Goal: Task Accomplishment & Management: Use online tool/utility

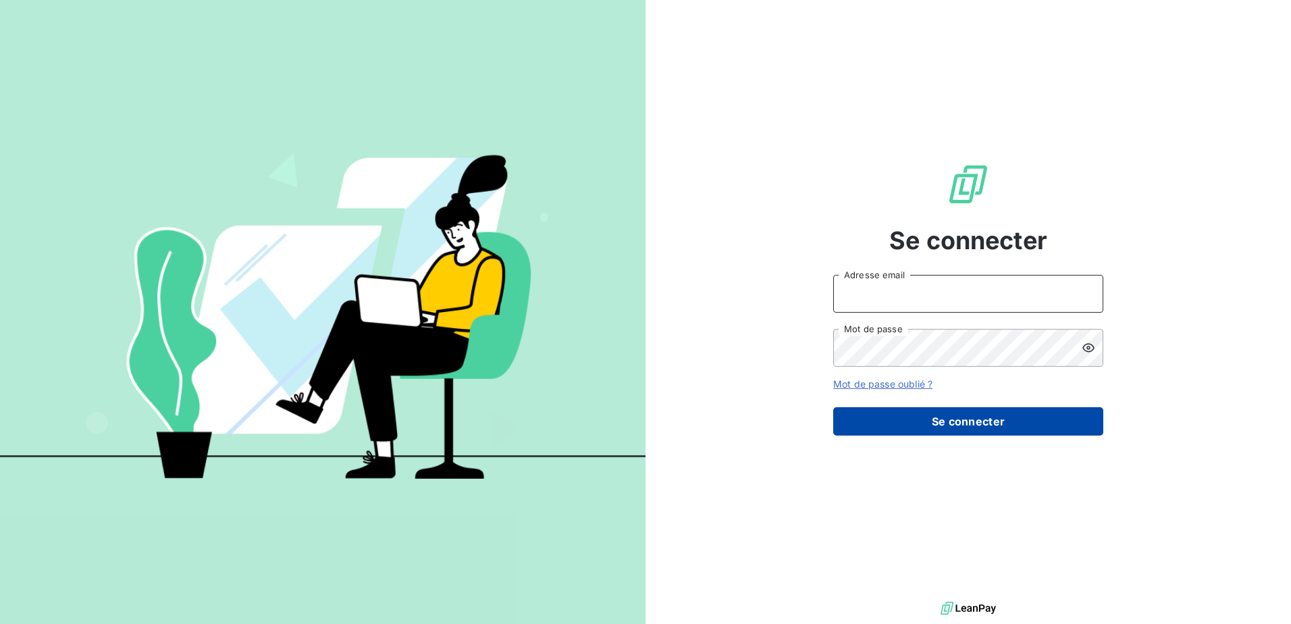
type input "[PERSON_NAME][EMAIL_ADDRESS][DOMAIN_NAME]"
click at [959, 417] on button "Se connecter" at bounding box center [968, 421] width 270 height 28
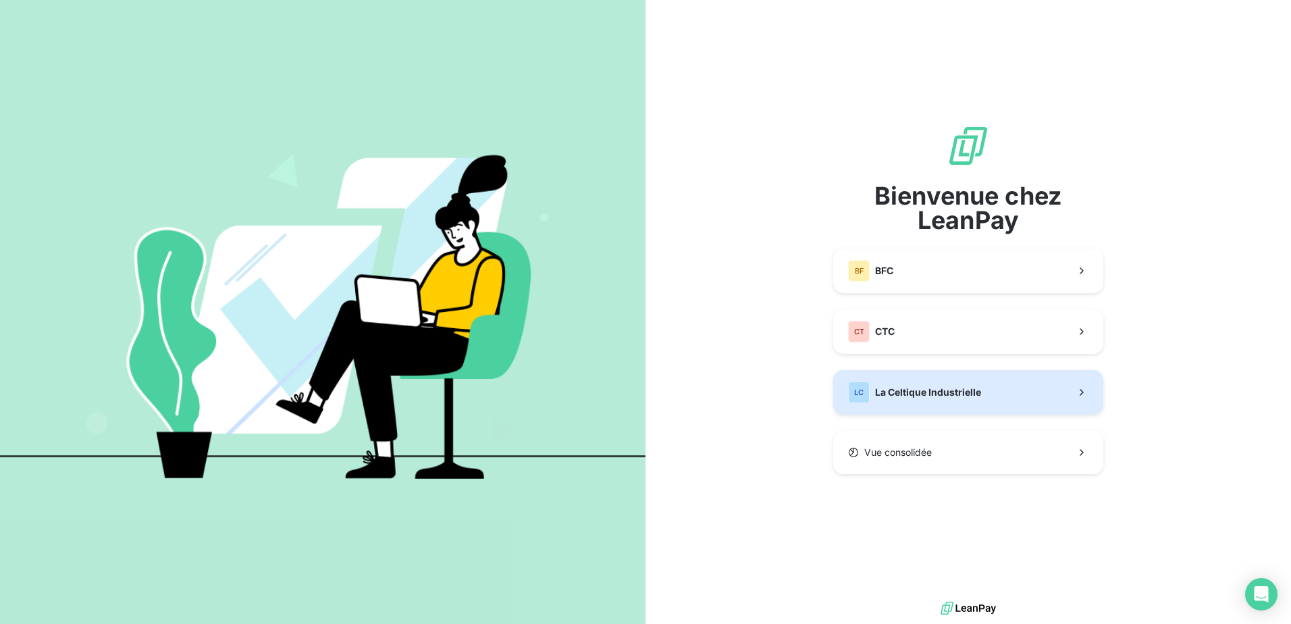
click at [933, 382] on div "LC La Celtique Industrielle" at bounding box center [914, 393] width 133 height 22
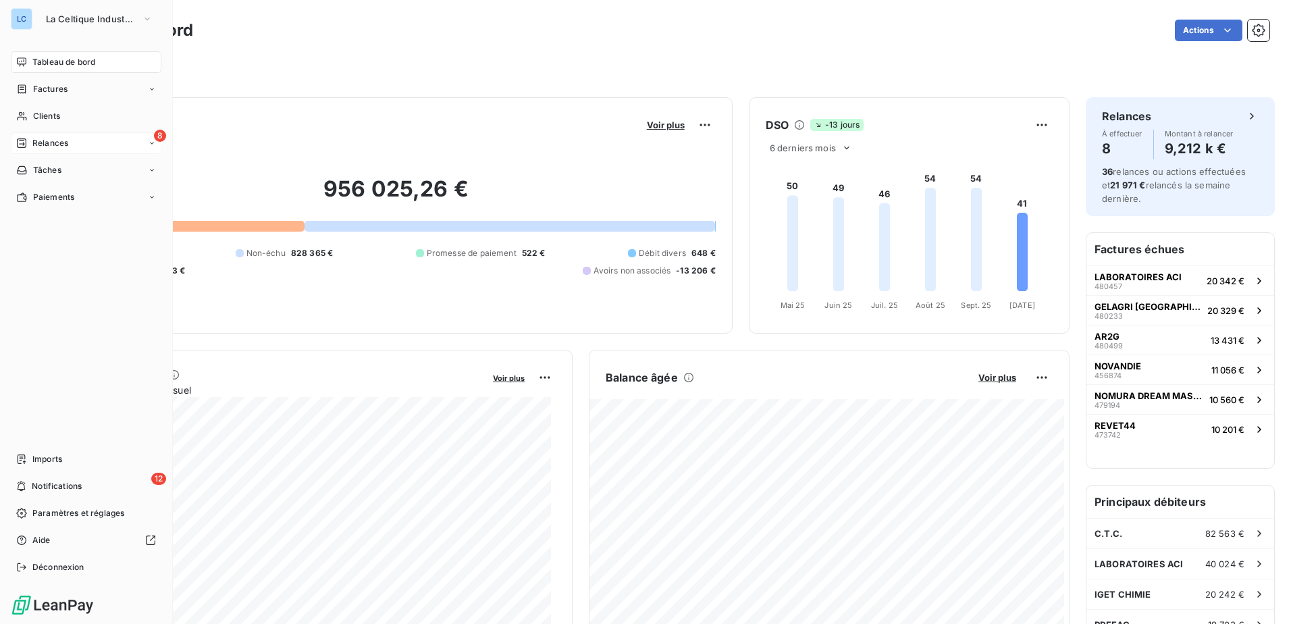
click at [54, 140] on span "Relances" at bounding box center [50, 143] width 36 height 12
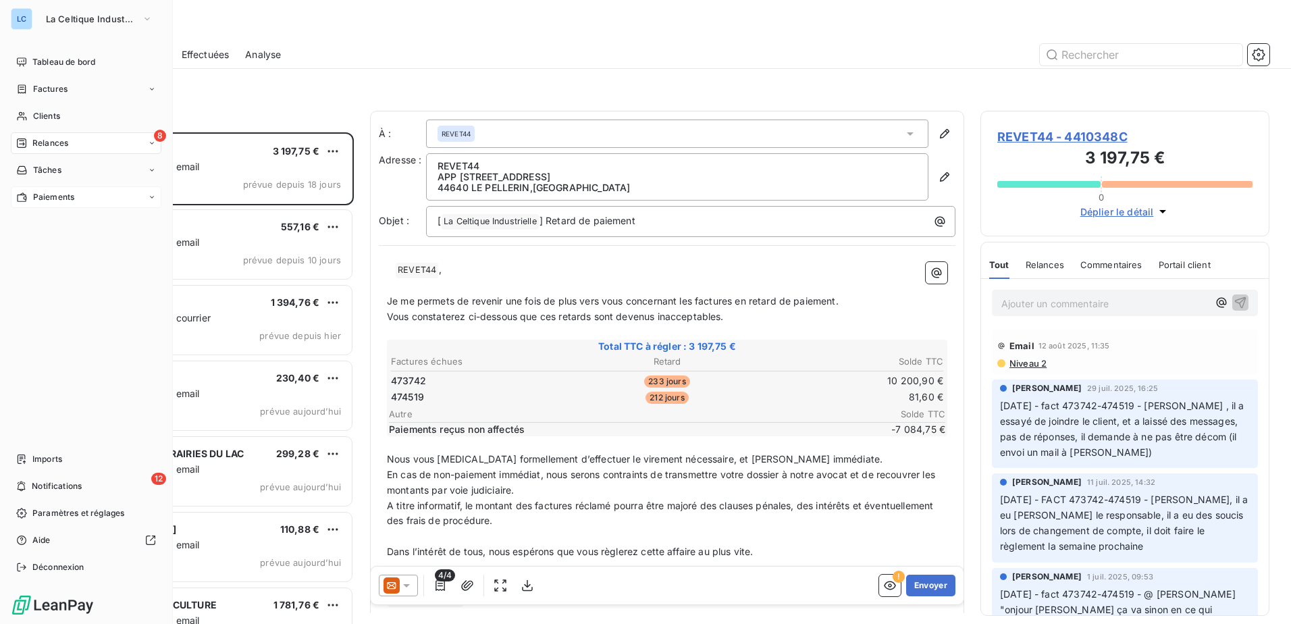
click at [53, 197] on span "Paiements" at bounding box center [53, 197] width 41 height 12
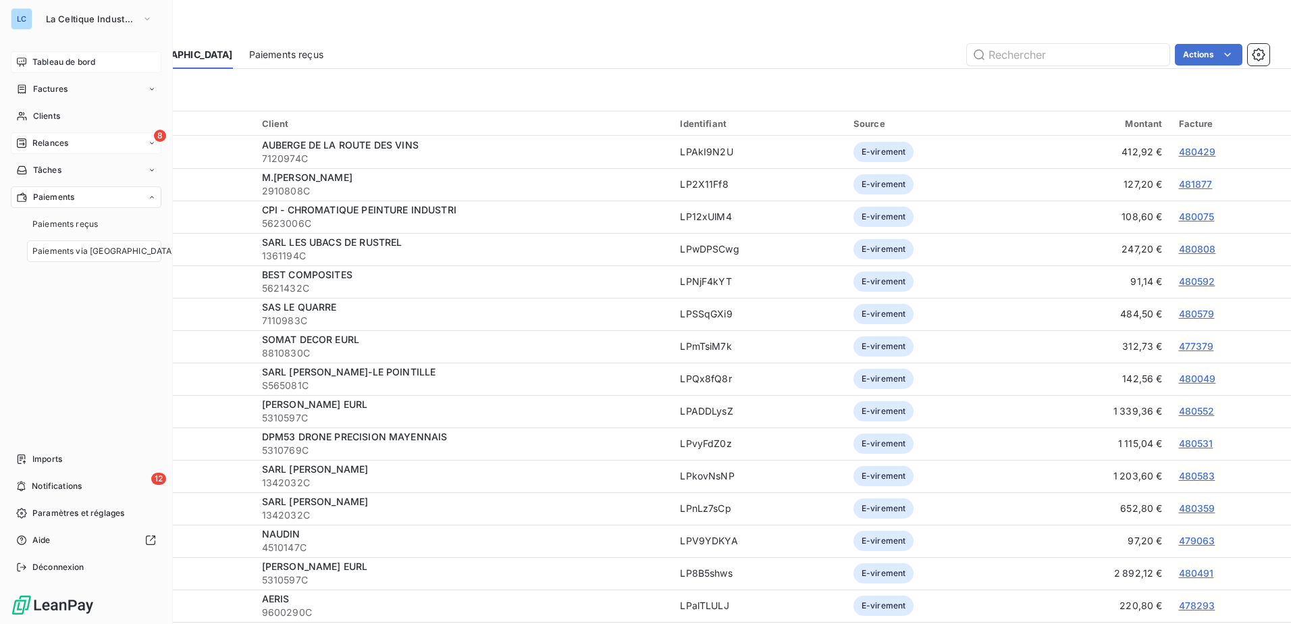
click at [57, 59] on span "Tableau de bord" at bounding box center [63, 62] width 63 height 12
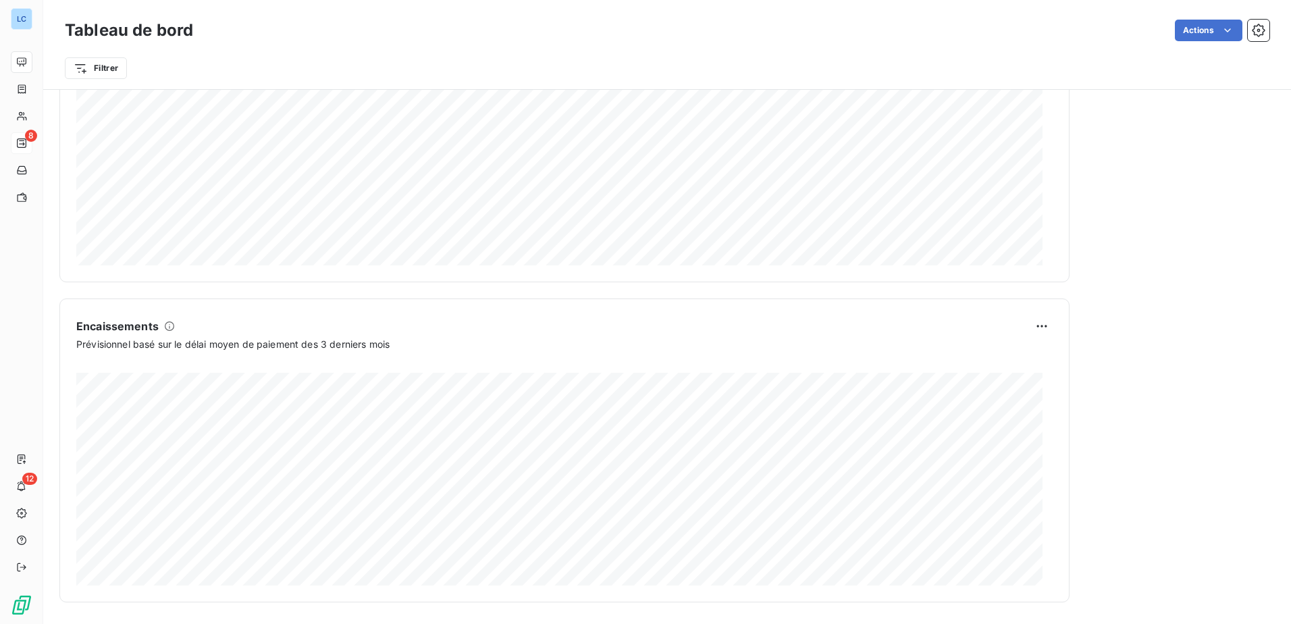
scroll to position [147, 0]
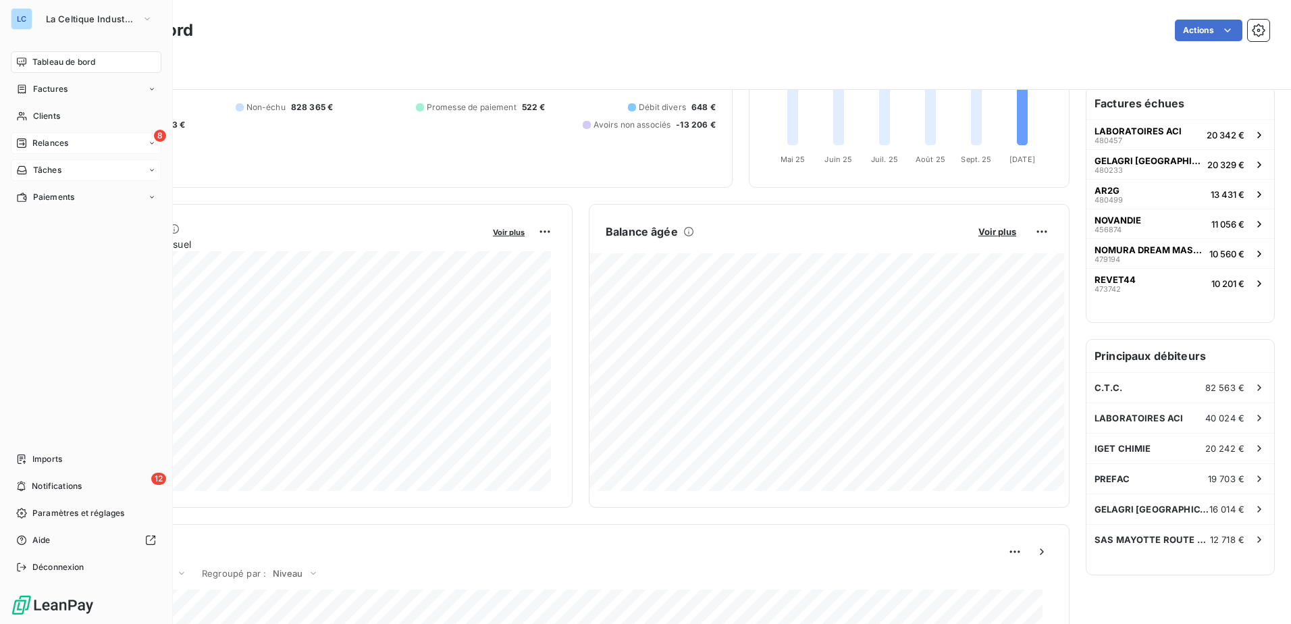
click at [153, 172] on icon at bounding box center [152, 170] width 8 height 8
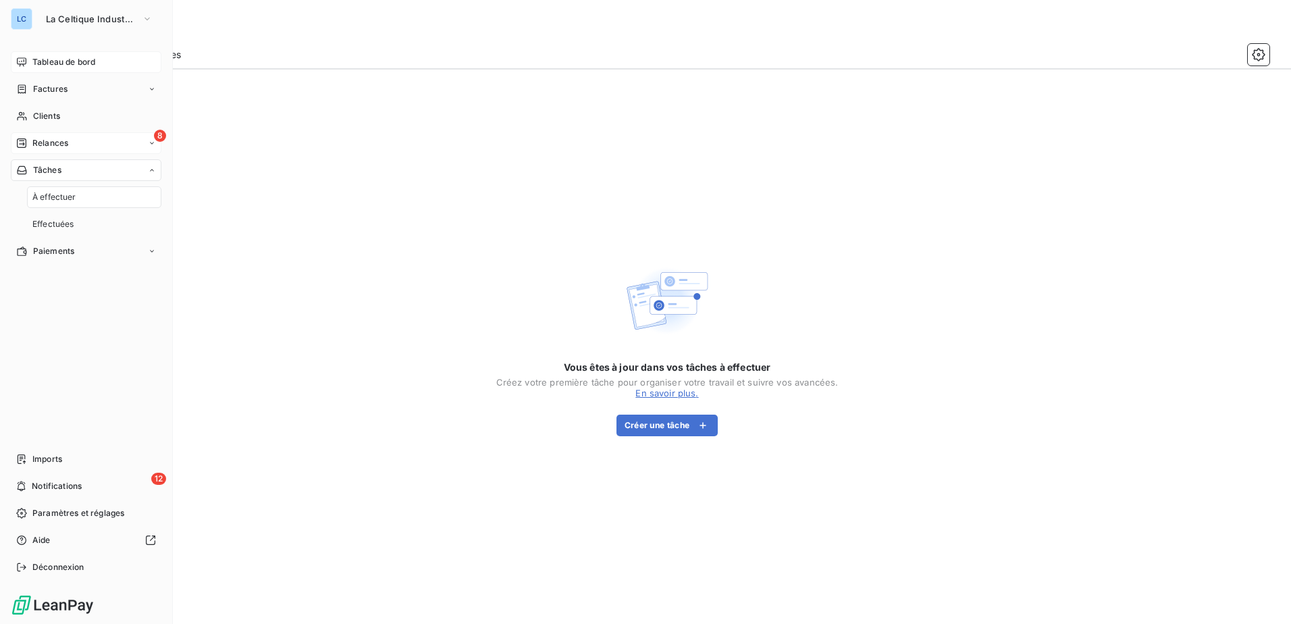
click at [81, 197] on div "À effectuer" at bounding box center [94, 197] width 134 height 22
click at [61, 147] on span "Relances" at bounding box center [50, 143] width 36 height 12
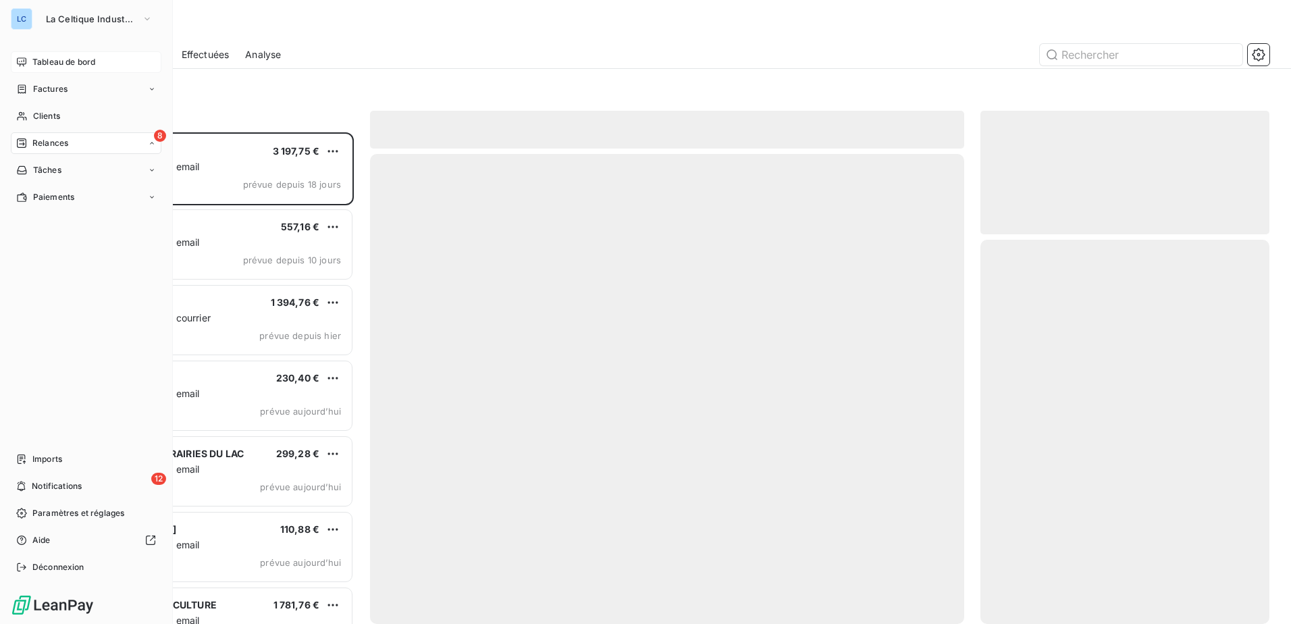
scroll to position [482, 279]
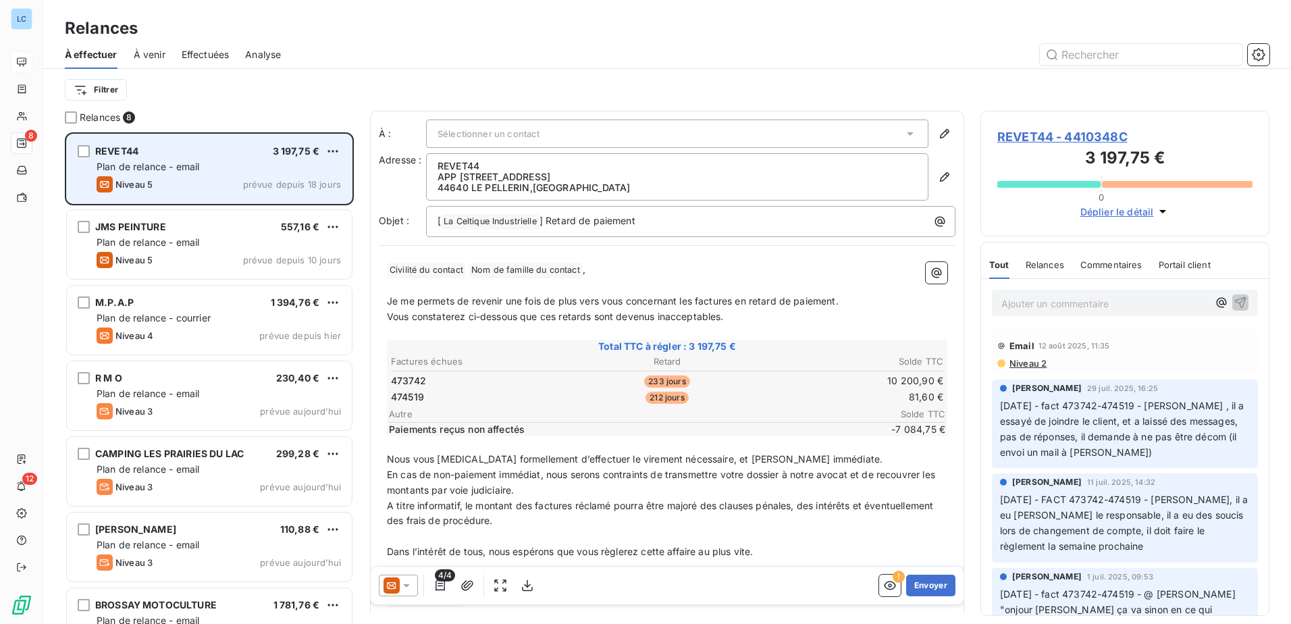
click at [201, 173] on div "Plan de relance - email" at bounding box center [219, 167] width 245 height 14
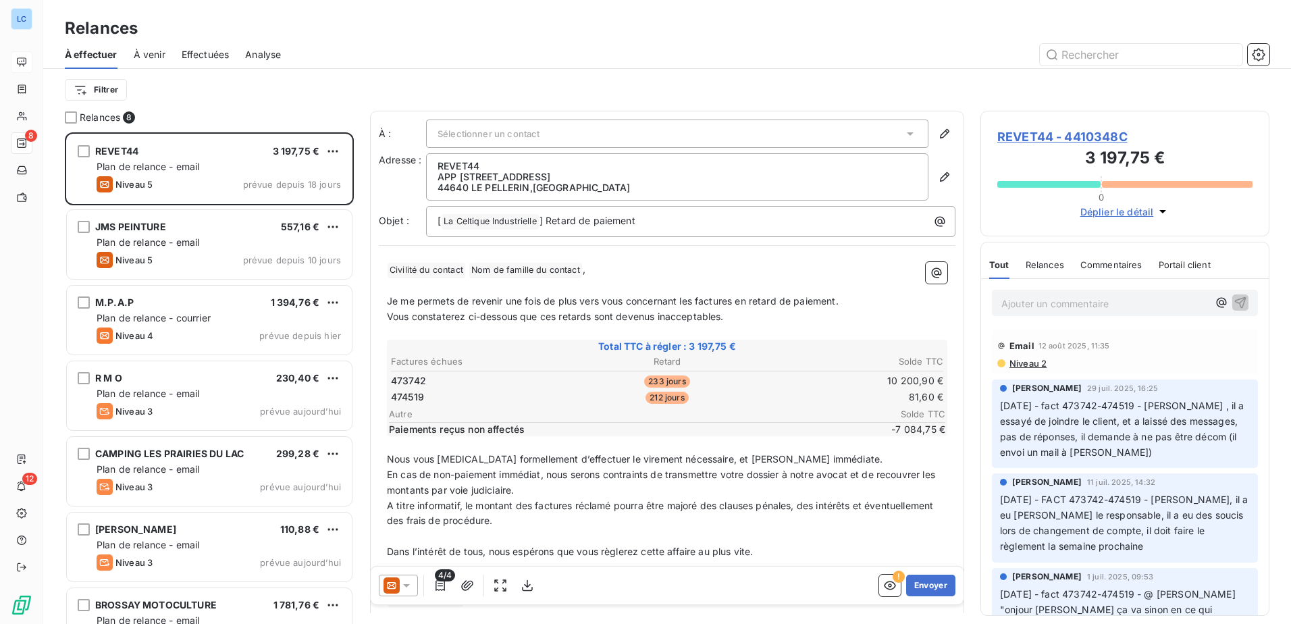
click at [1085, 138] on span "REVET44 - 4410348C" at bounding box center [1125, 137] width 255 height 18
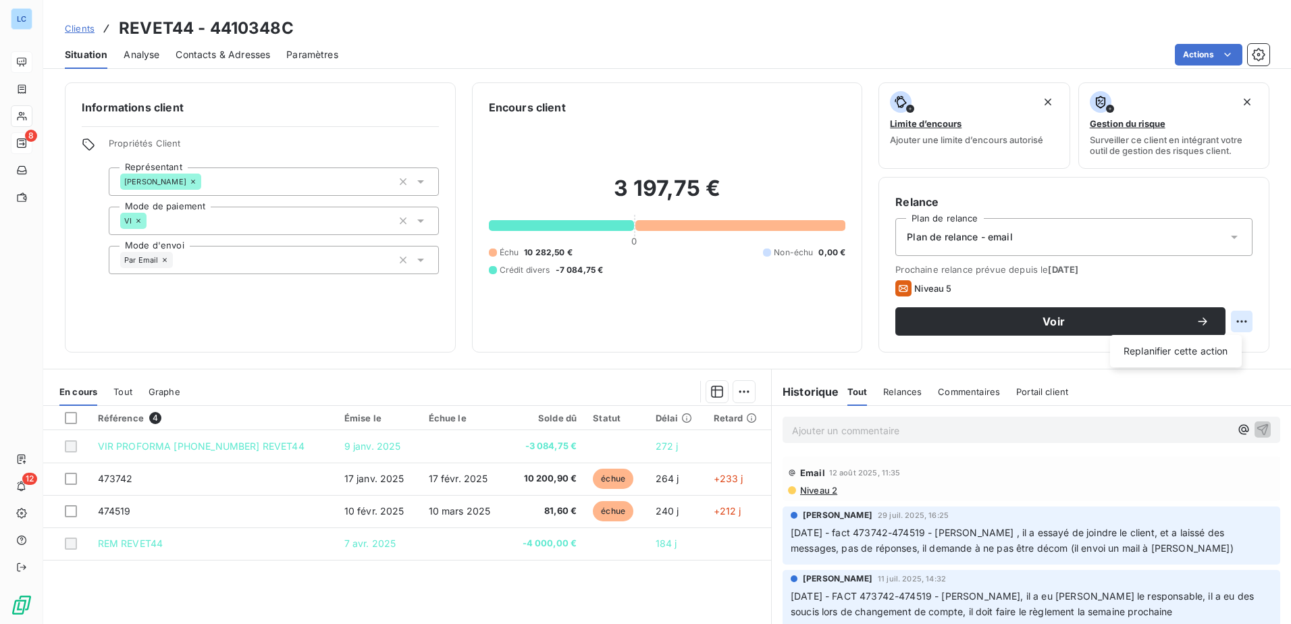
click at [1227, 321] on html "LC 8 12 Clients REVET44 - 4410348C Situation Analyse Contacts & Adresses Paramè…" at bounding box center [645, 312] width 1291 height 624
click at [1231, 57] on html "LC 8 12 Clients REVET44 - 4410348C Situation Analyse Contacts & Adresses Paramè…" at bounding box center [645, 312] width 1291 height 624
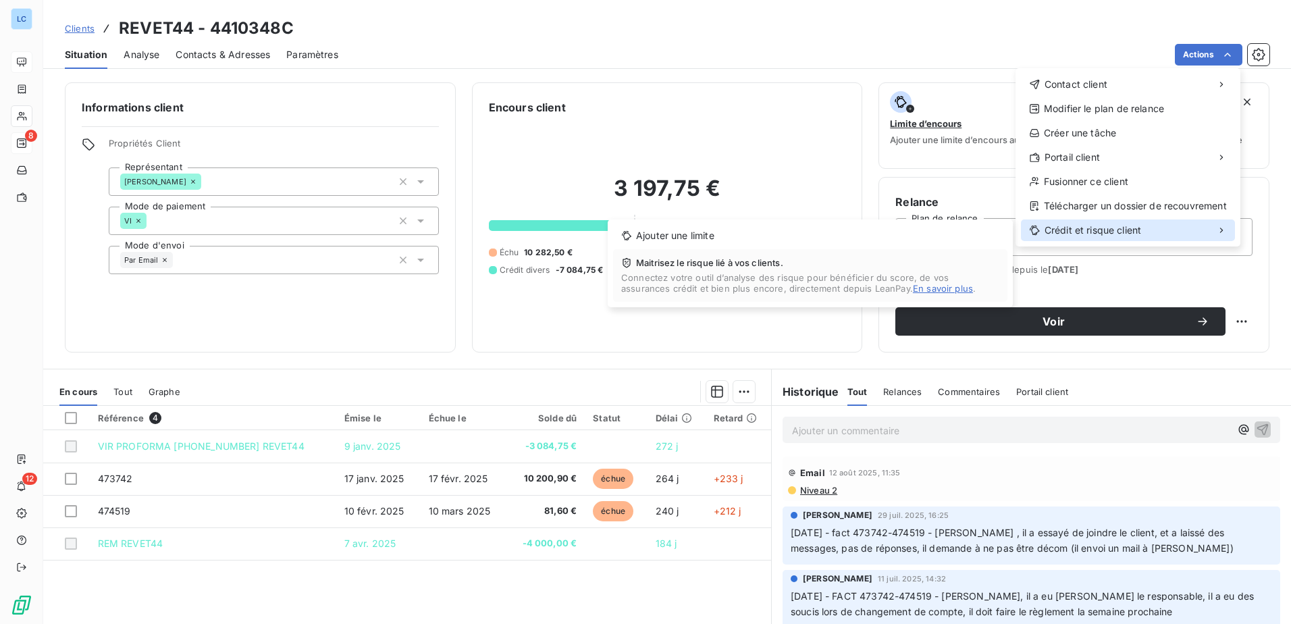
click at [1100, 224] on span "Crédit et risque client" at bounding box center [1093, 231] width 97 height 14
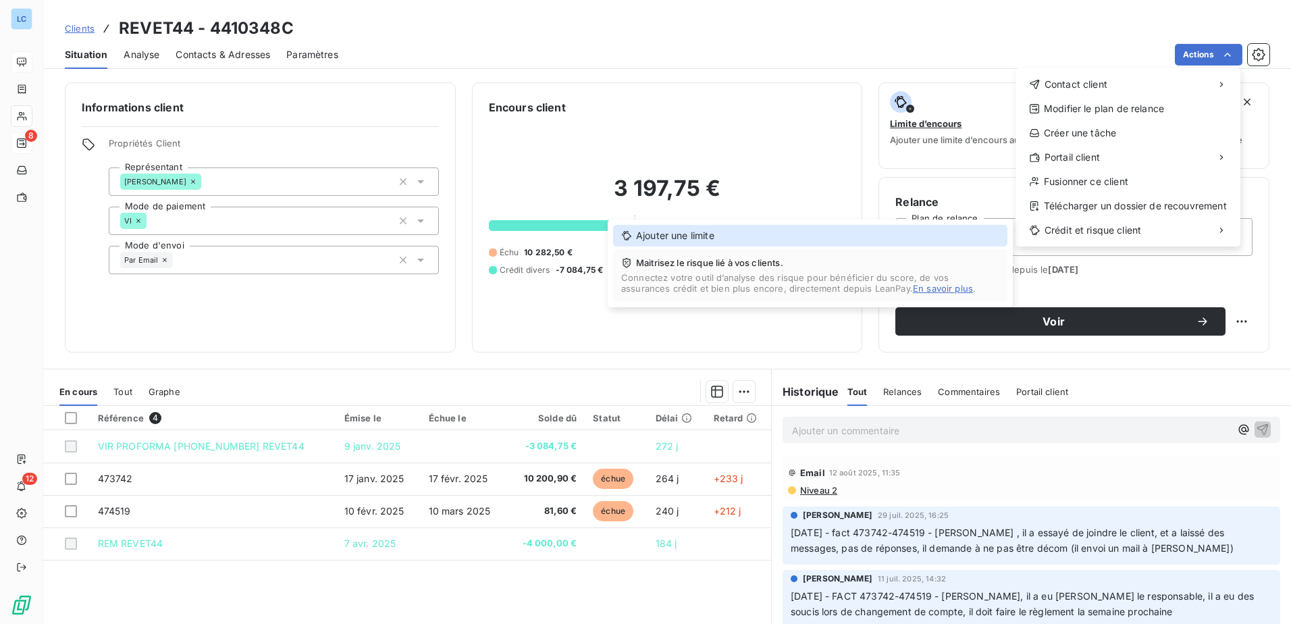
click at [683, 238] on div "Ajouter une limite" at bounding box center [810, 236] width 394 height 22
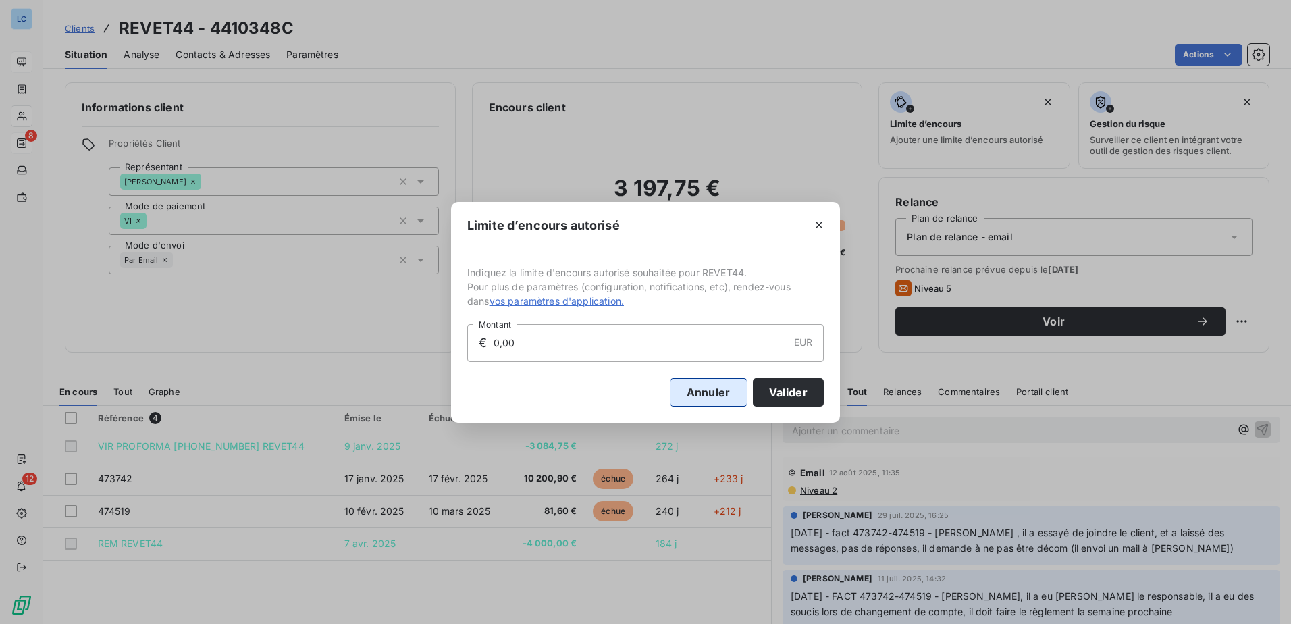
click at [717, 394] on button "Annuler" at bounding box center [709, 392] width 78 height 28
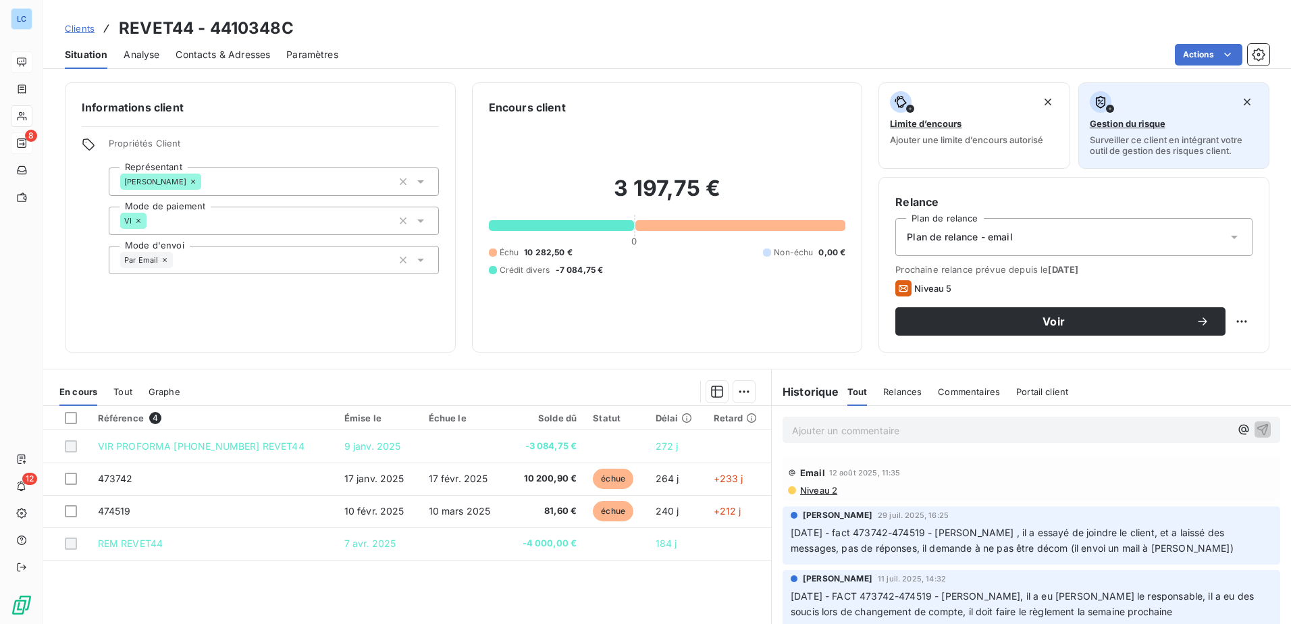
click at [1129, 124] on span "Gestion du risque" at bounding box center [1128, 123] width 76 height 11
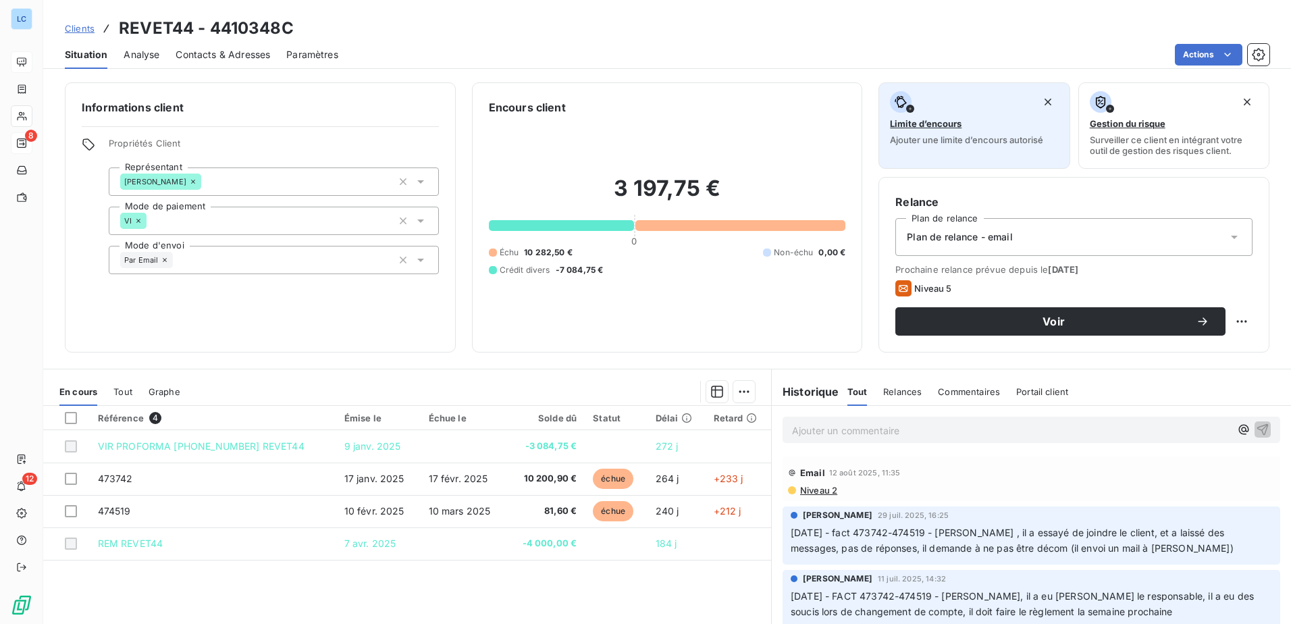
click at [920, 123] on span "Limite d’encours" at bounding box center [926, 123] width 72 height 11
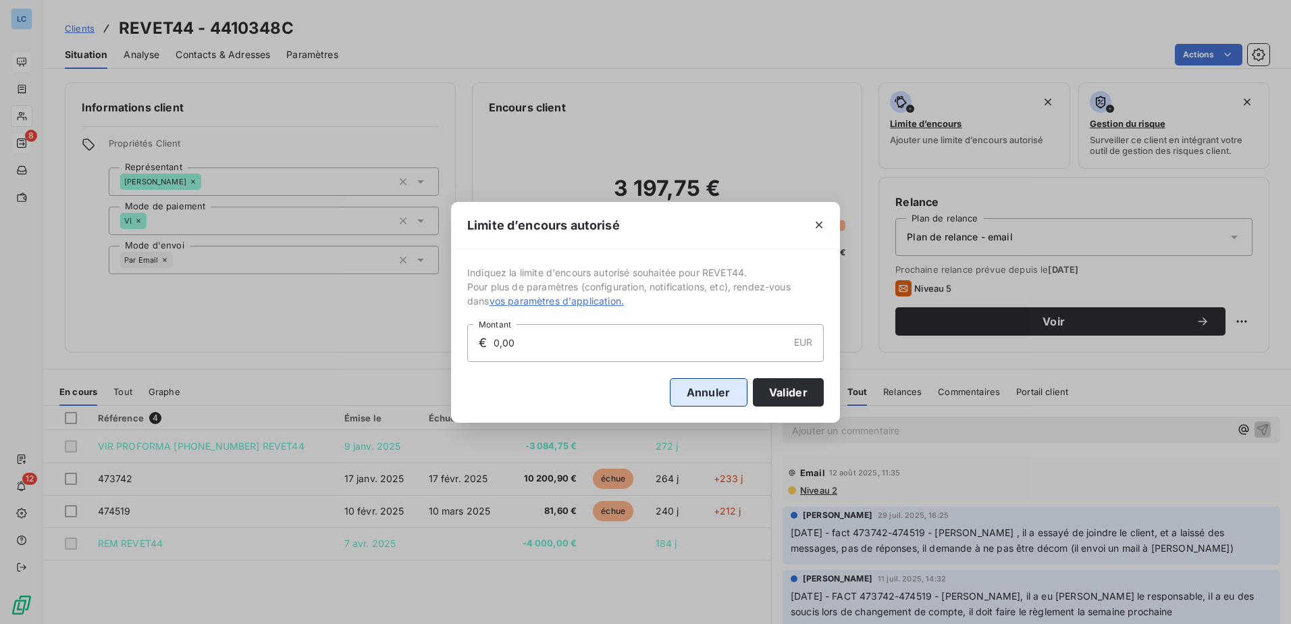
click at [702, 381] on button "Annuler" at bounding box center [709, 392] width 78 height 28
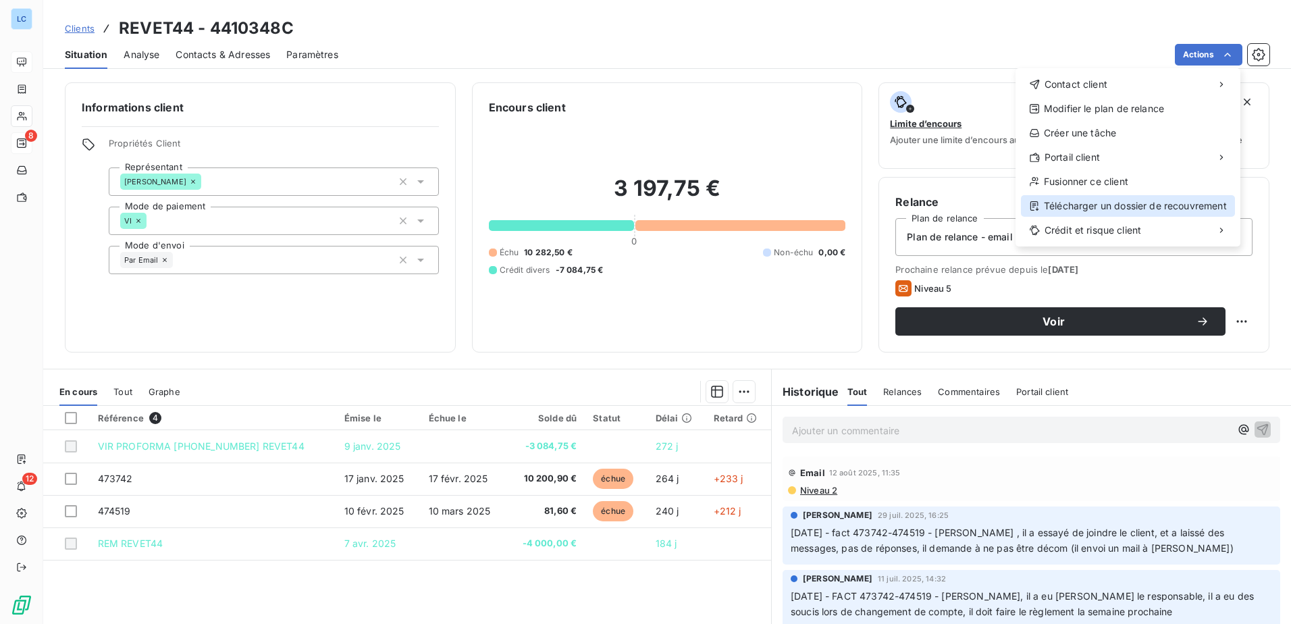
click at [1139, 203] on div "Télécharger un dossier de recouvrement" at bounding box center [1128, 206] width 214 height 22
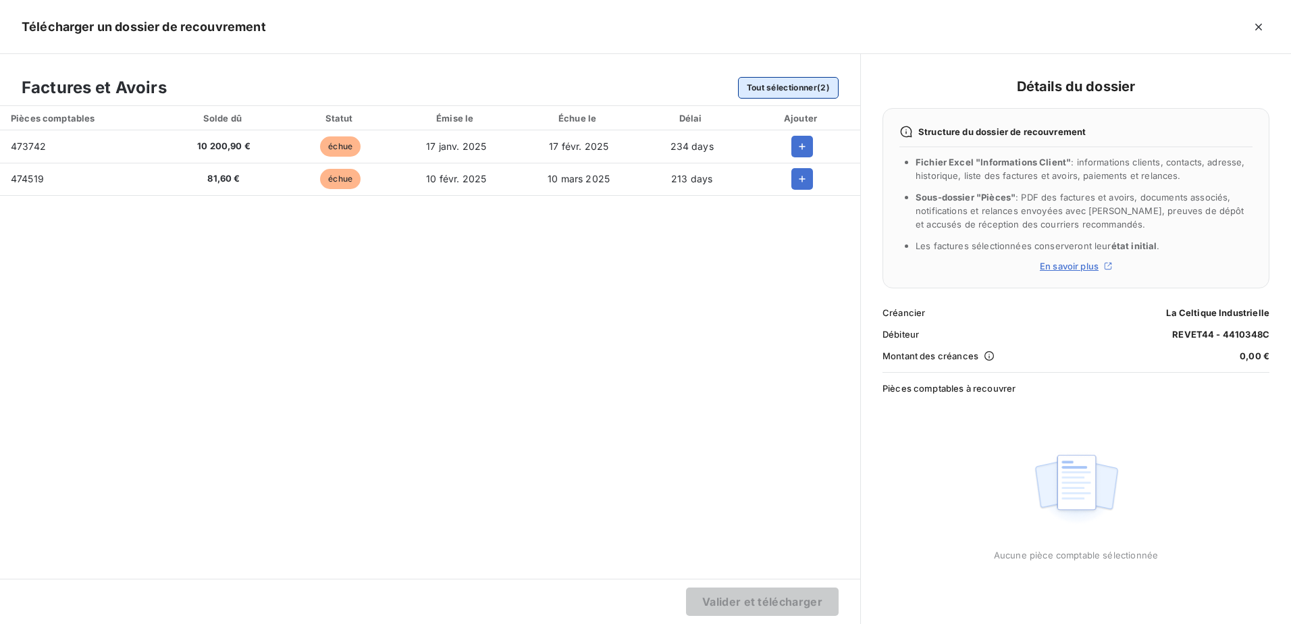
click at [759, 86] on button "Tout sélectionner (2)" at bounding box center [788, 88] width 101 height 22
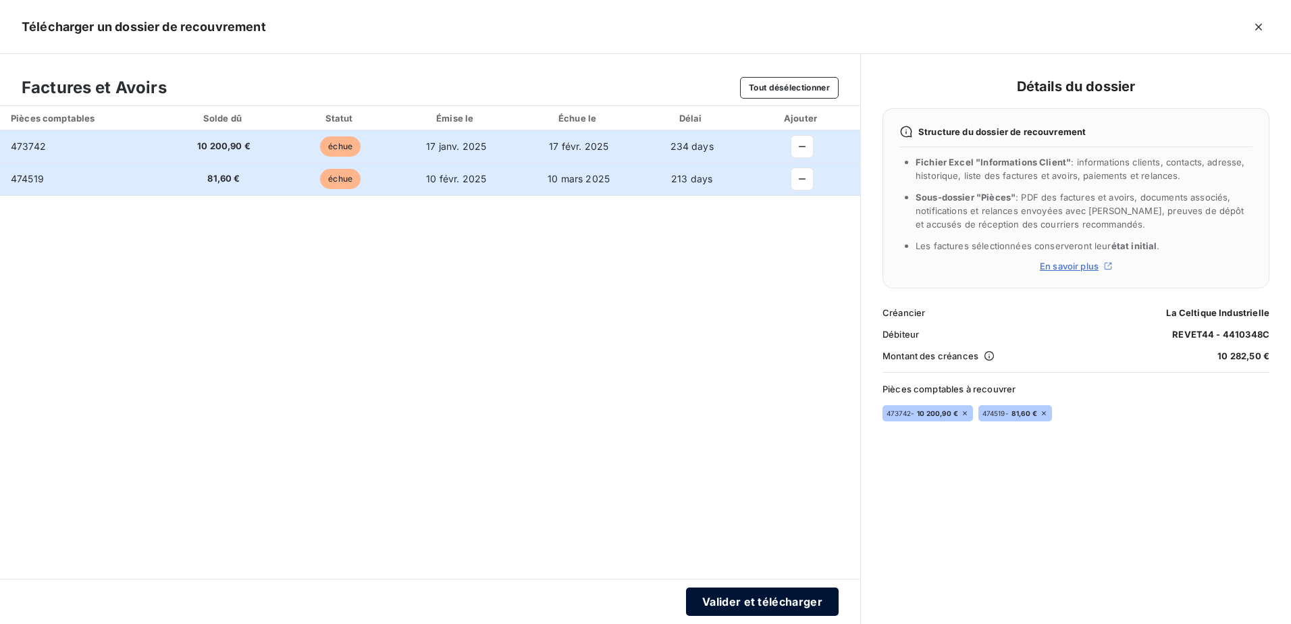
click at [759, 603] on button "Valider et télécharger" at bounding box center [762, 602] width 153 height 28
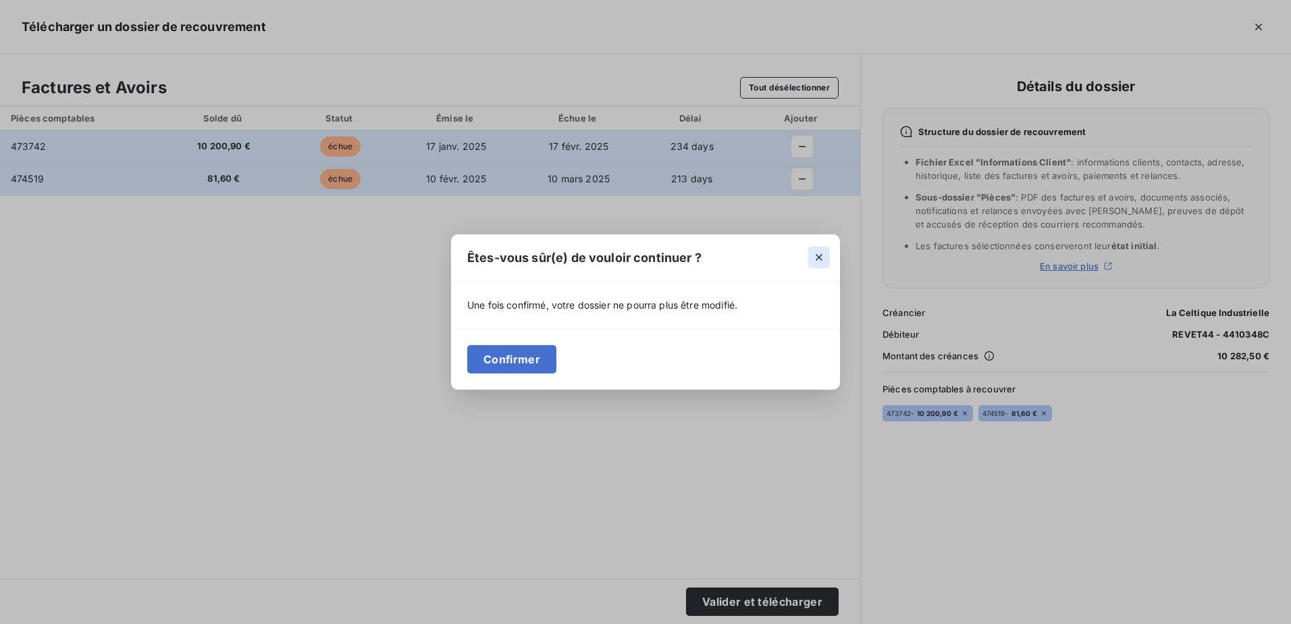
click at [822, 258] on icon "button" at bounding box center [820, 258] width 14 height 14
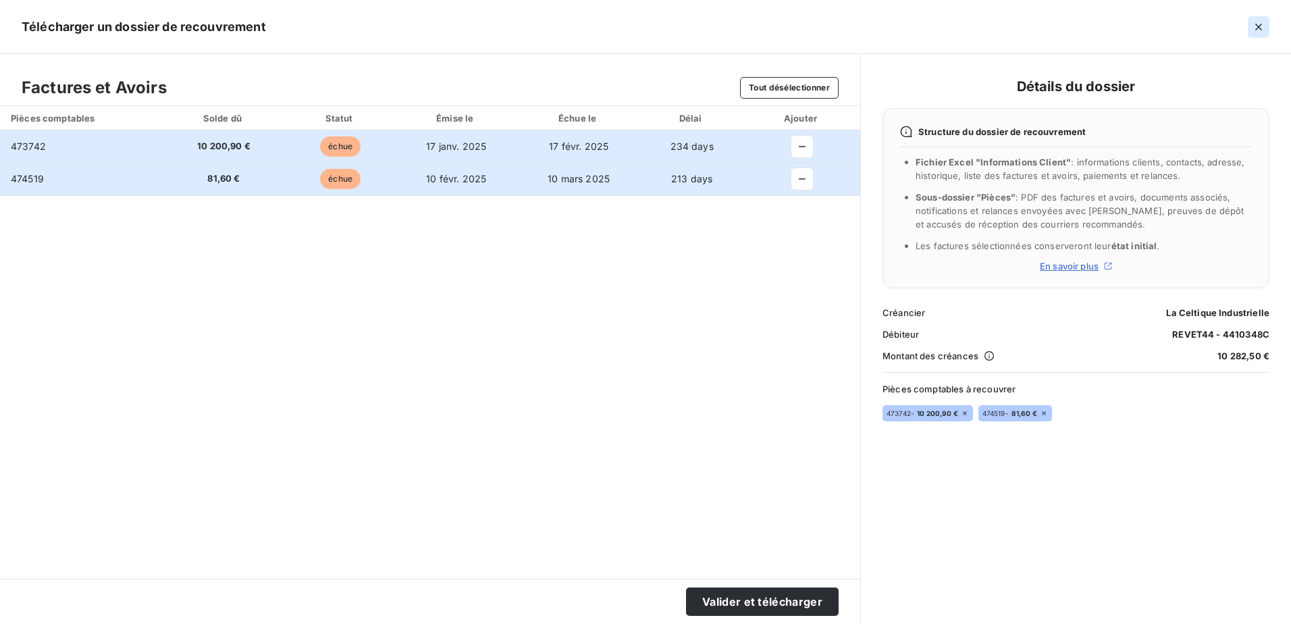
click at [1260, 26] on icon "button" at bounding box center [1259, 27] width 7 height 7
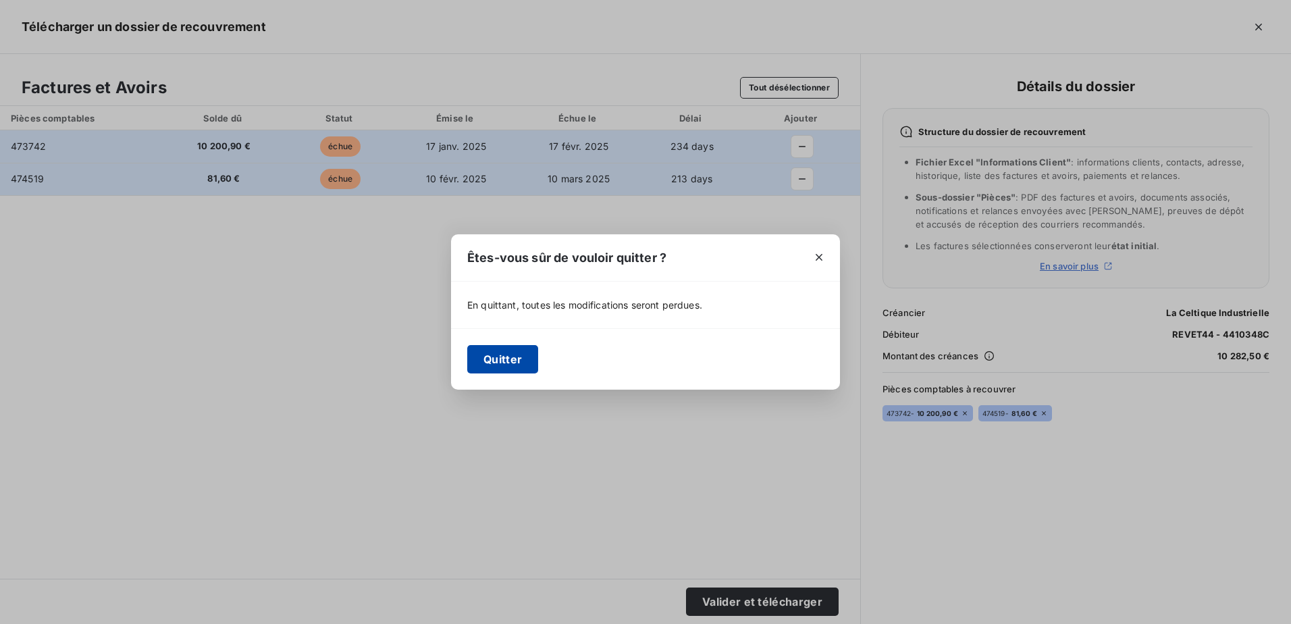
click at [494, 358] on button "Quitter" at bounding box center [502, 359] width 71 height 28
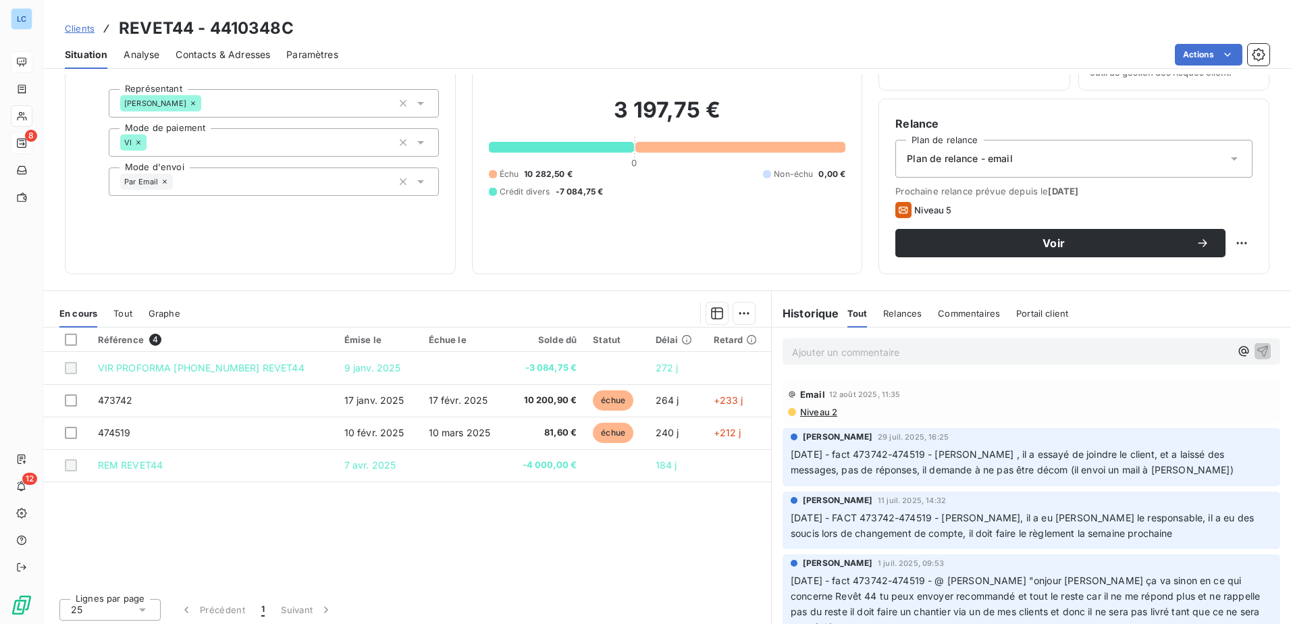
scroll to position [82, 0]
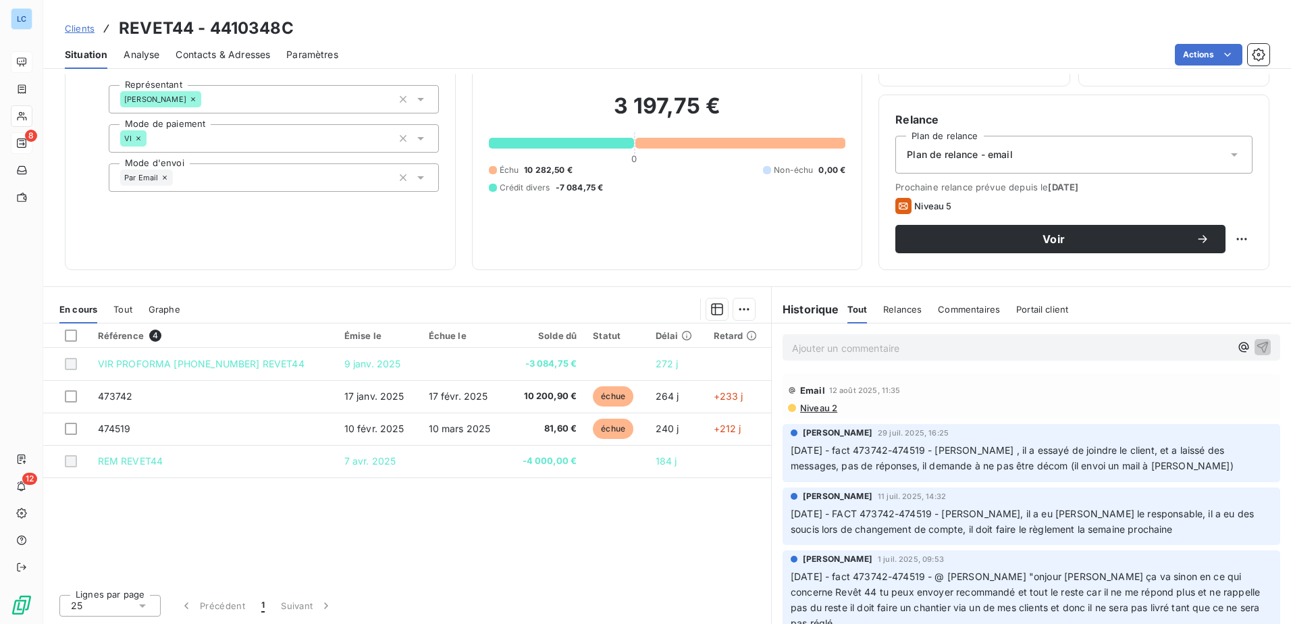
click at [890, 301] on div "Relances" at bounding box center [902, 309] width 38 height 28
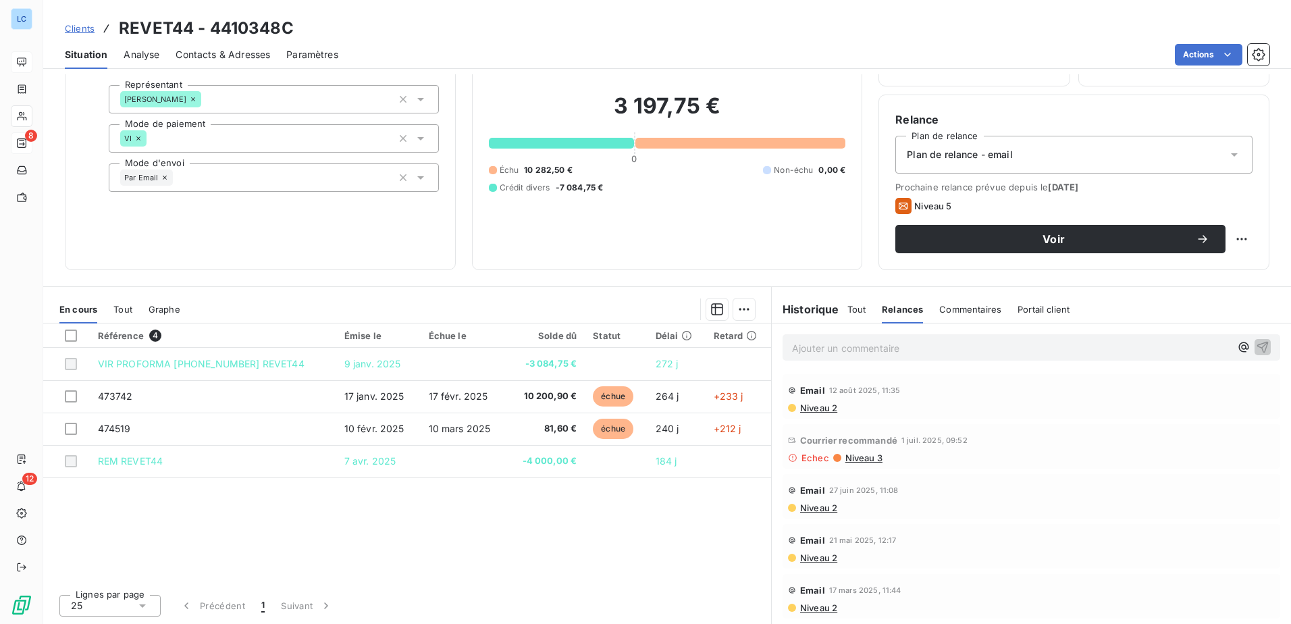
click at [811, 407] on span "Niveau 2" at bounding box center [818, 408] width 38 height 11
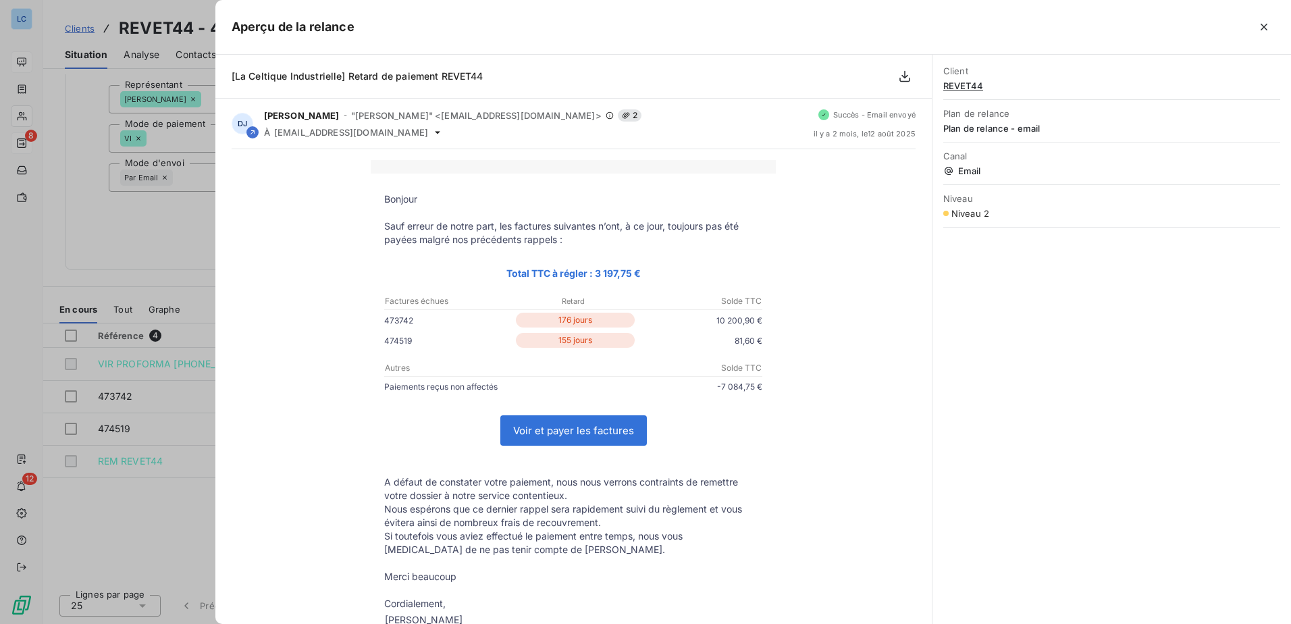
click at [109, 515] on div at bounding box center [645, 312] width 1291 height 624
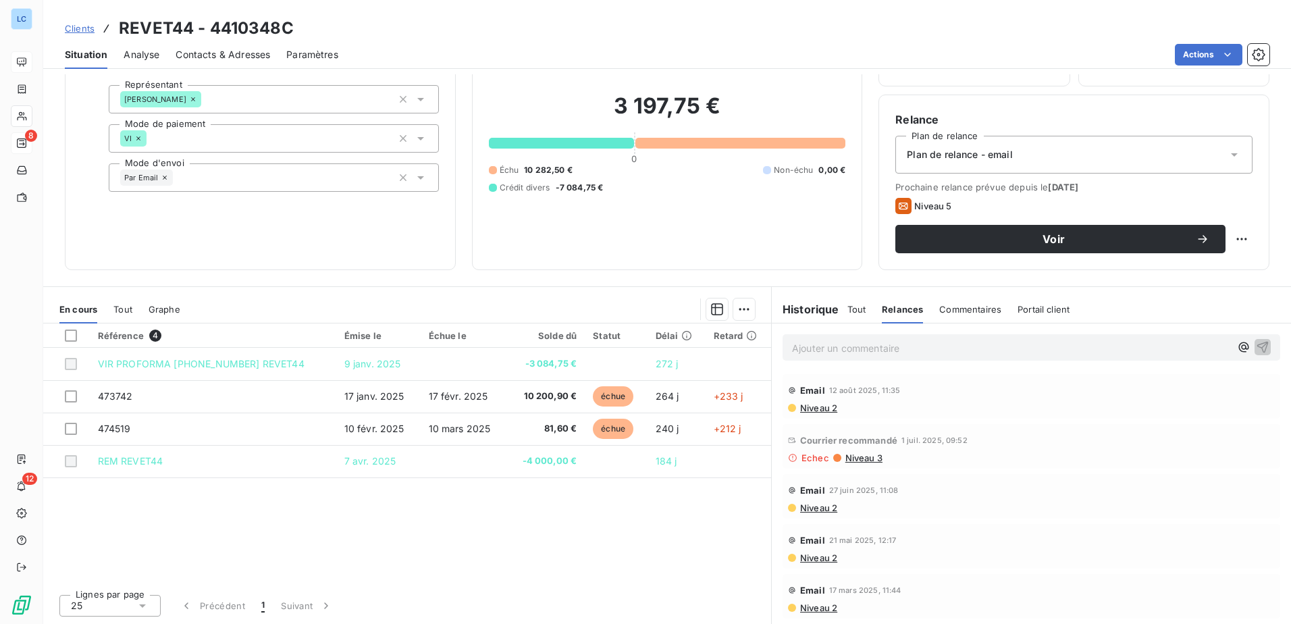
click at [852, 441] on span "Courrier recommandé" at bounding box center [848, 440] width 97 height 11
click at [852, 457] on span "Niveau 3" at bounding box center [863, 458] width 38 height 11
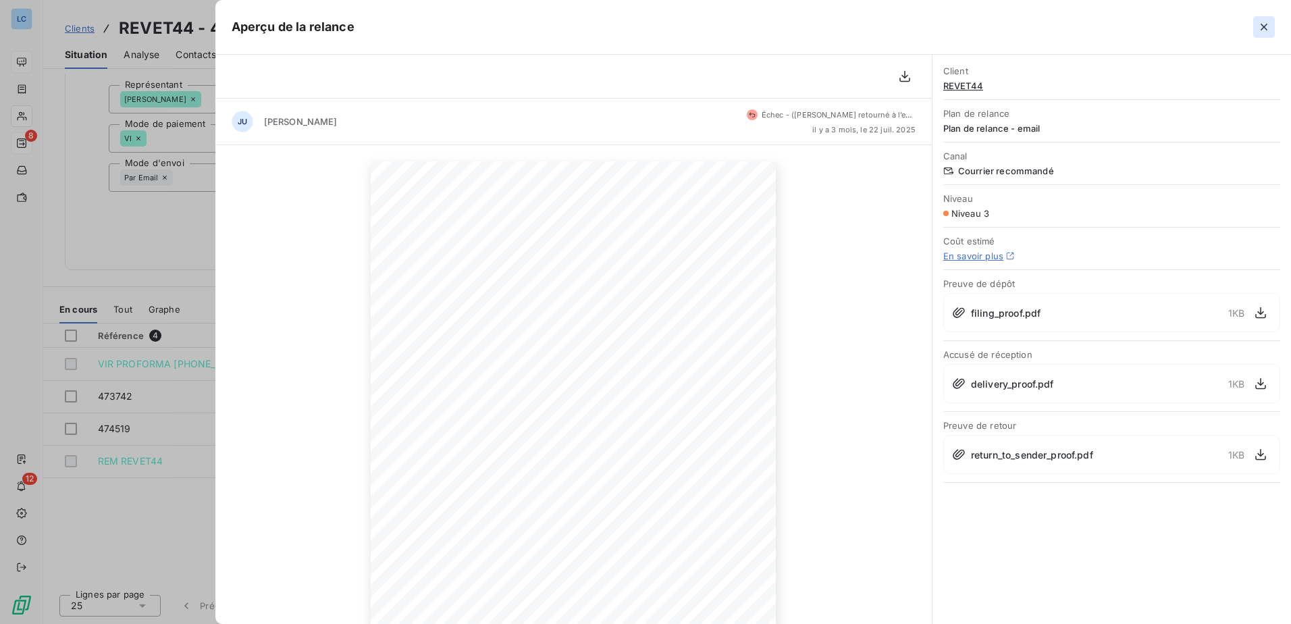
click at [1268, 22] on icon "button" at bounding box center [1265, 27] width 14 height 14
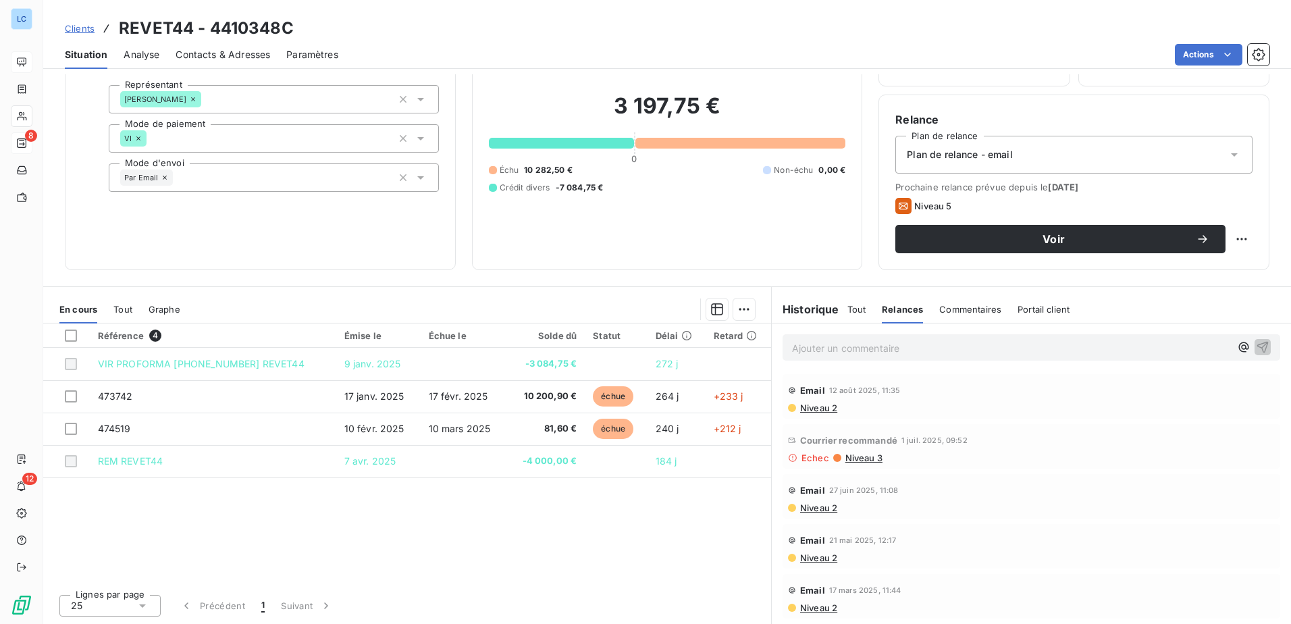
click at [816, 510] on span "Niveau 2" at bounding box center [818, 508] width 38 height 11
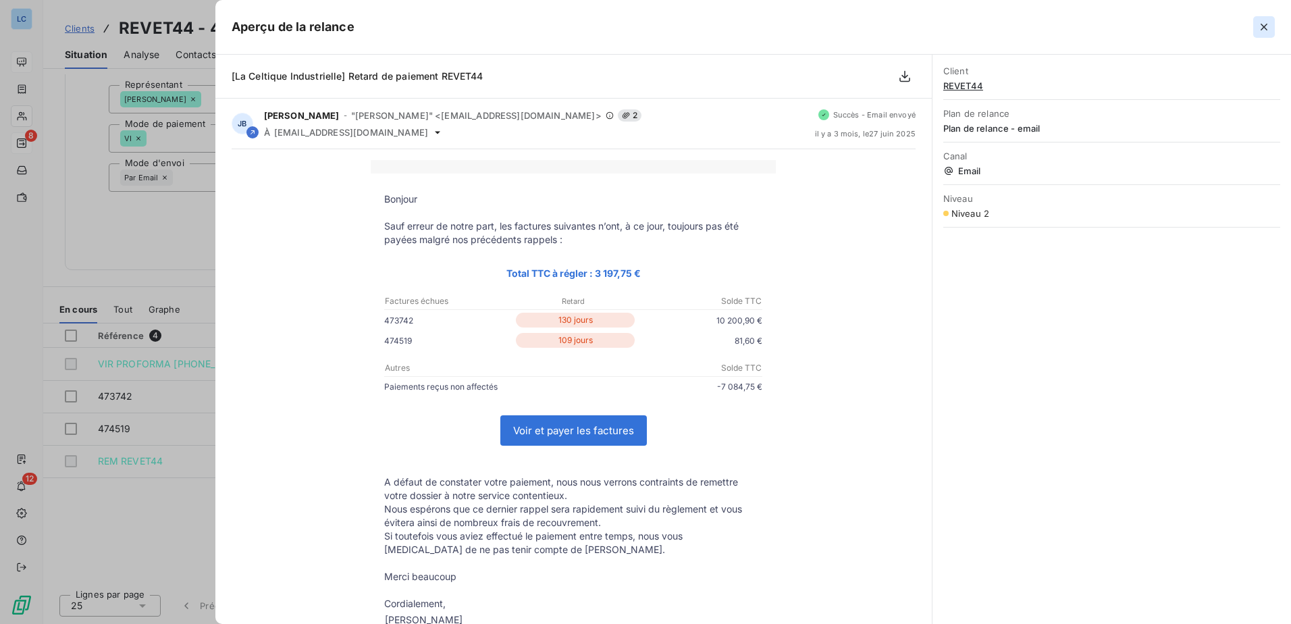
click at [1263, 28] on icon "button" at bounding box center [1264, 27] width 7 height 7
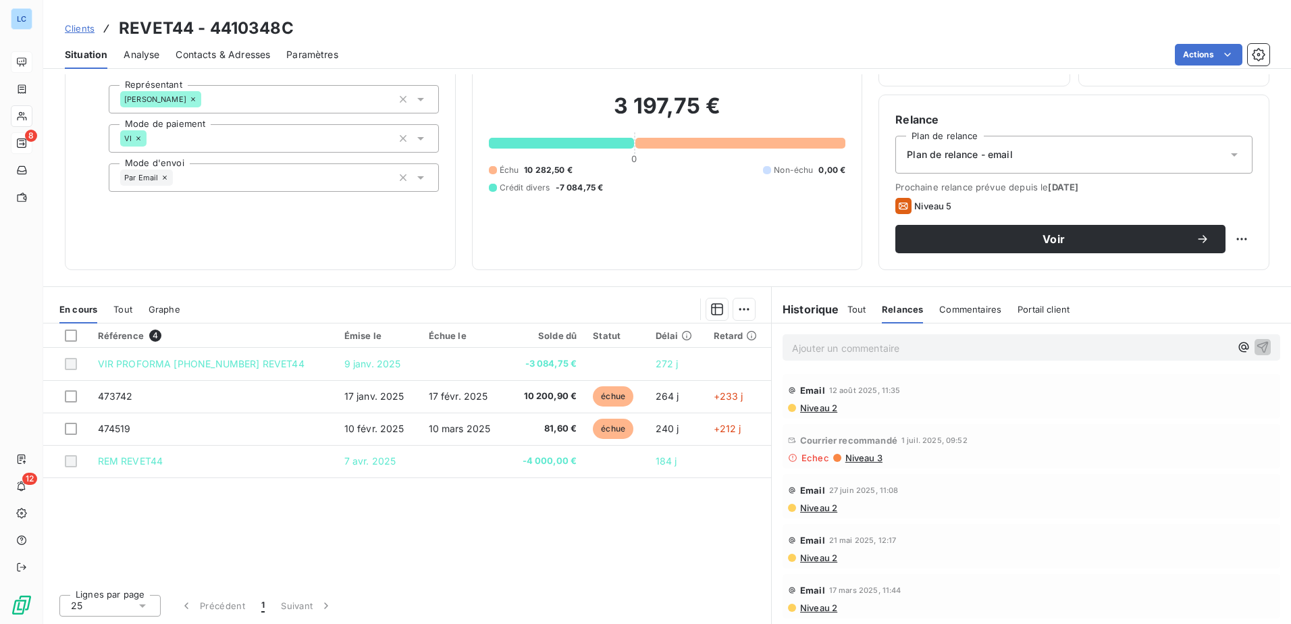
click at [805, 608] on span "Niveau 2" at bounding box center [818, 607] width 38 height 11
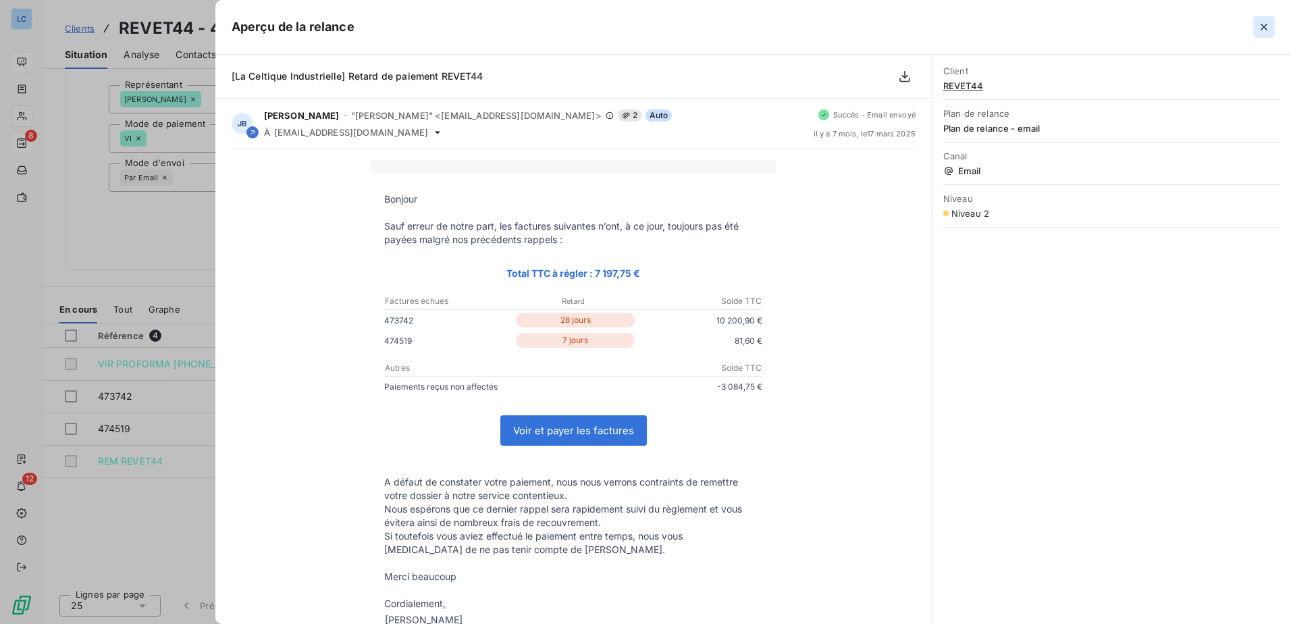
click at [1261, 29] on icon "button" at bounding box center [1265, 27] width 14 height 14
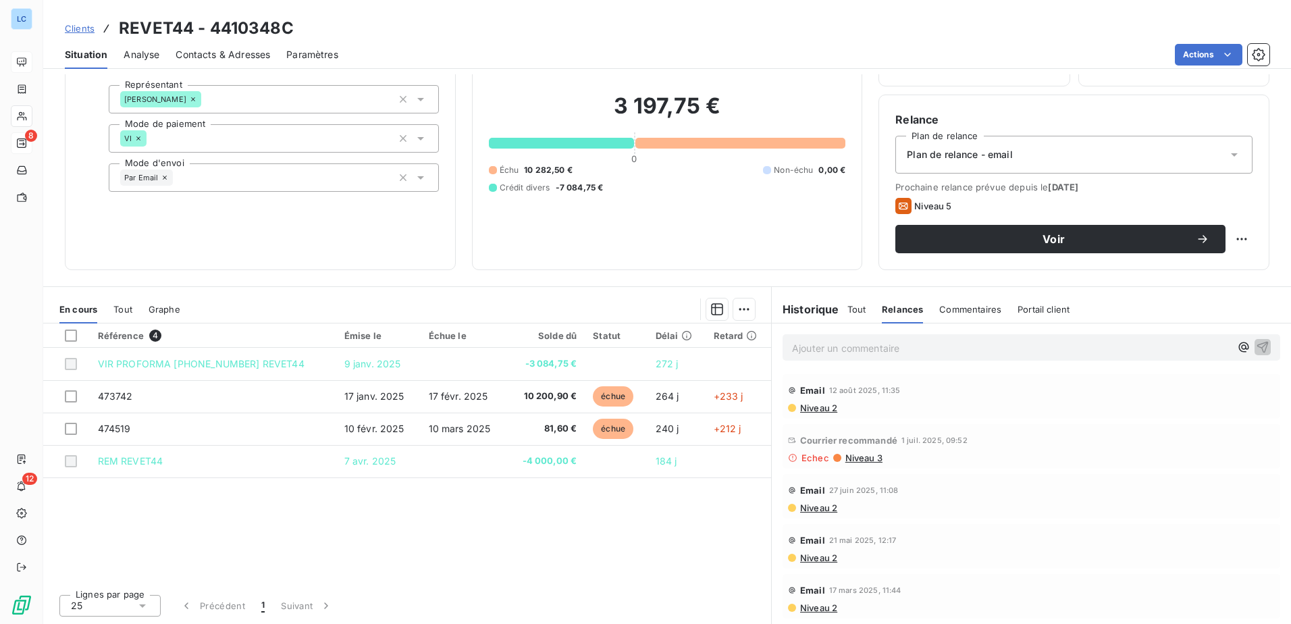
click at [845, 455] on span "Niveau 3" at bounding box center [863, 458] width 38 height 11
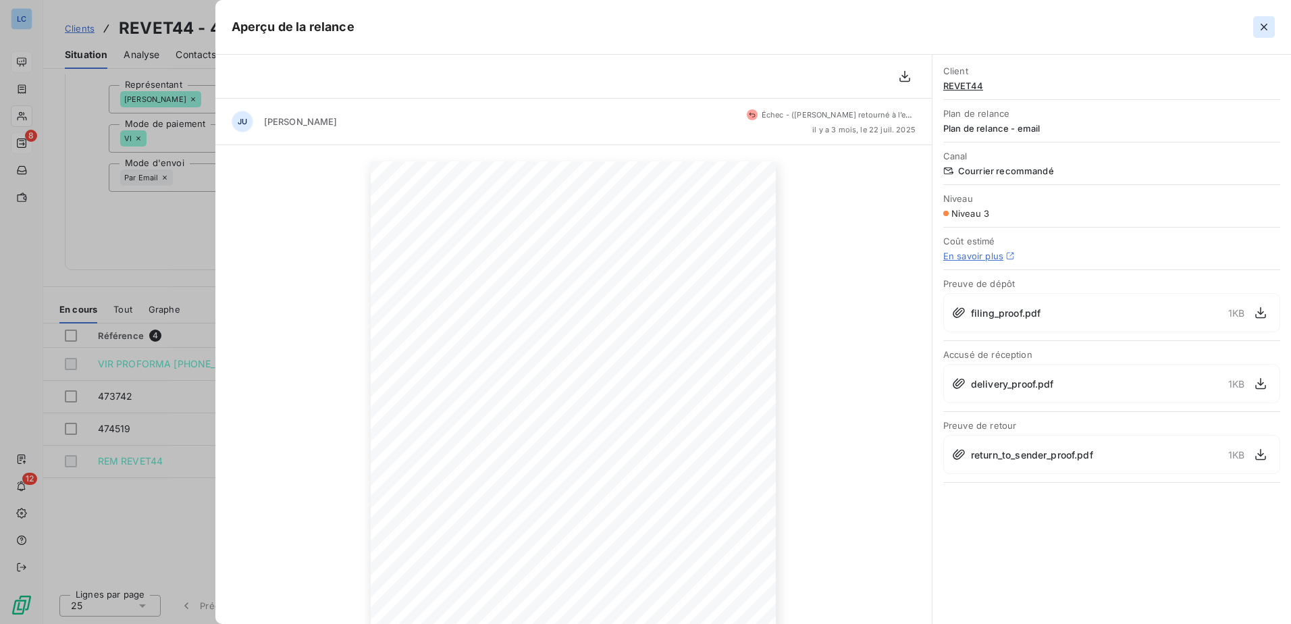
click at [1266, 22] on icon "button" at bounding box center [1265, 27] width 14 height 14
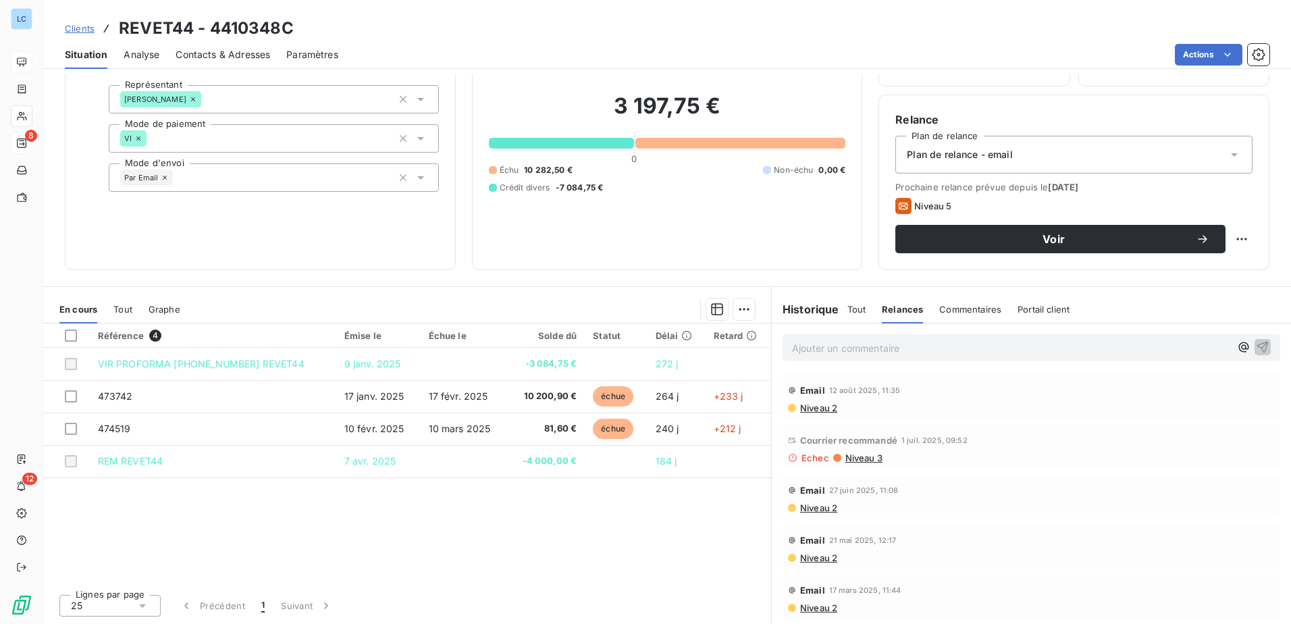
click at [813, 406] on span "Niveau 2" at bounding box center [818, 408] width 38 height 11
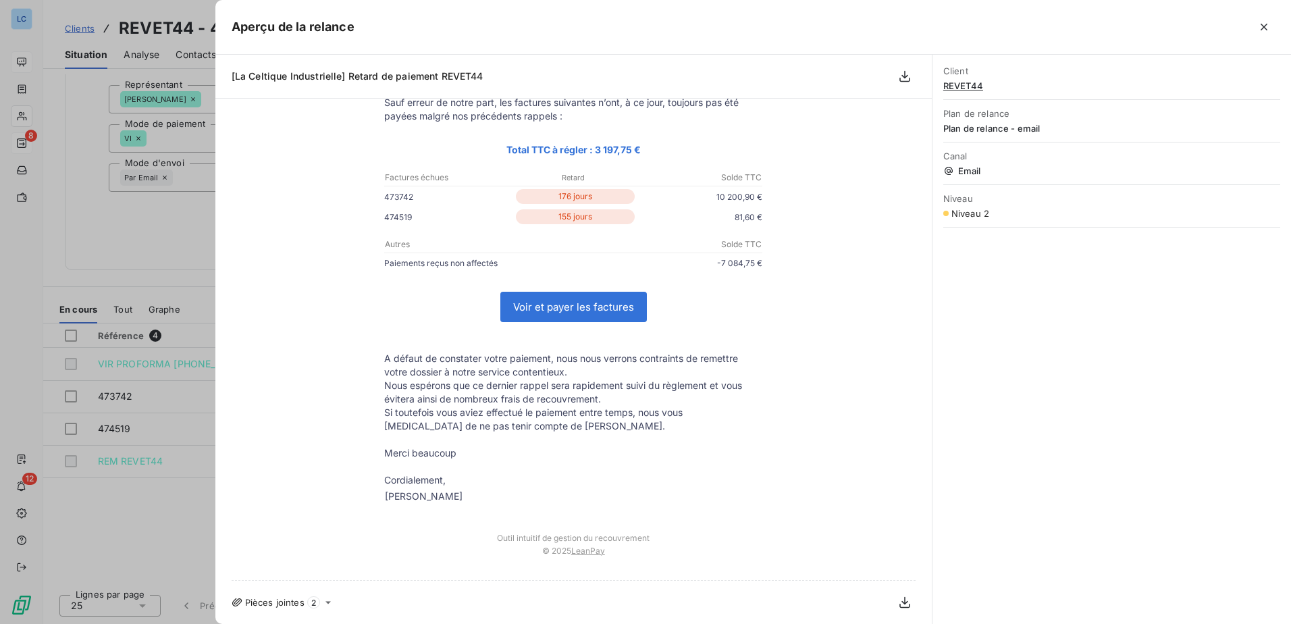
scroll to position [0, 0]
